Goal: Information Seeking & Learning: Learn about a topic

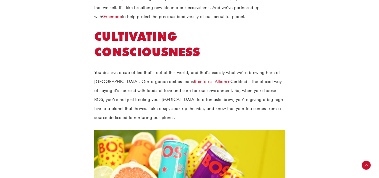
scroll to position [627, 0]
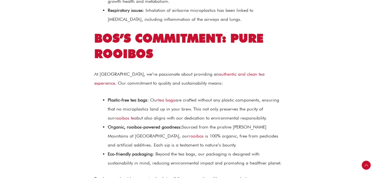
scroll to position [578, 0]
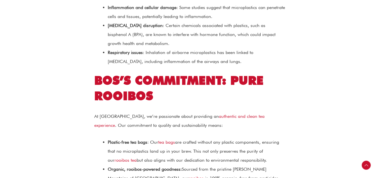
click at [67, 23] on section "At [GEOGRAPHIC_DATA], we believe that every cup of tea should be a celebration …" at bounding box center [189, 65] width 379 height 893
